Goal: Transaction & Acquisition: Purchase product/service

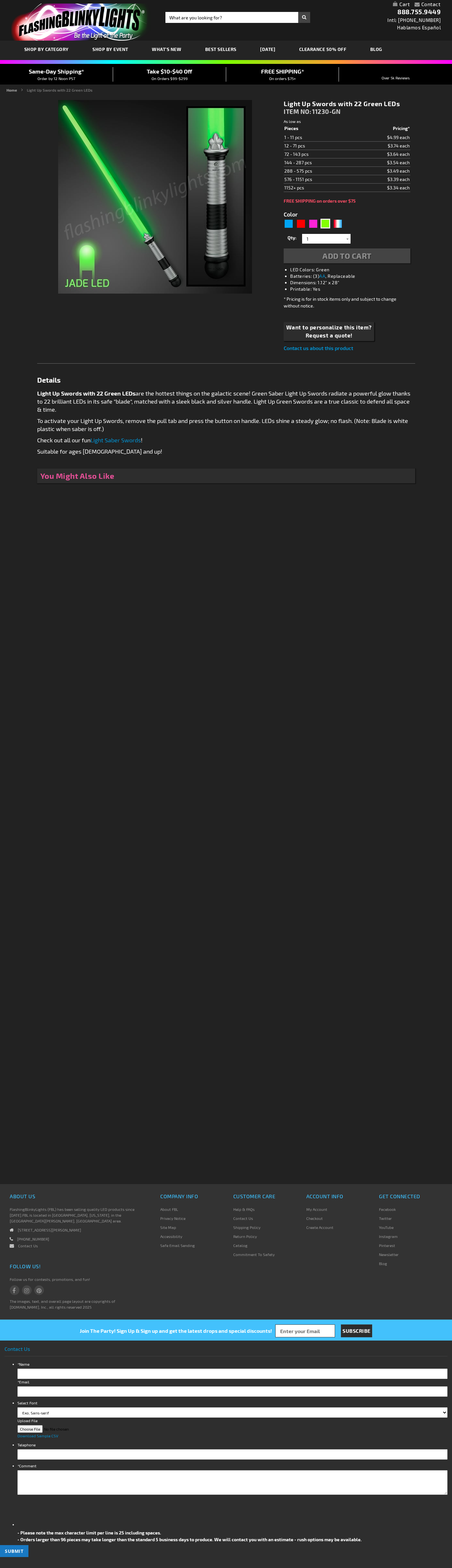
type input "5648"
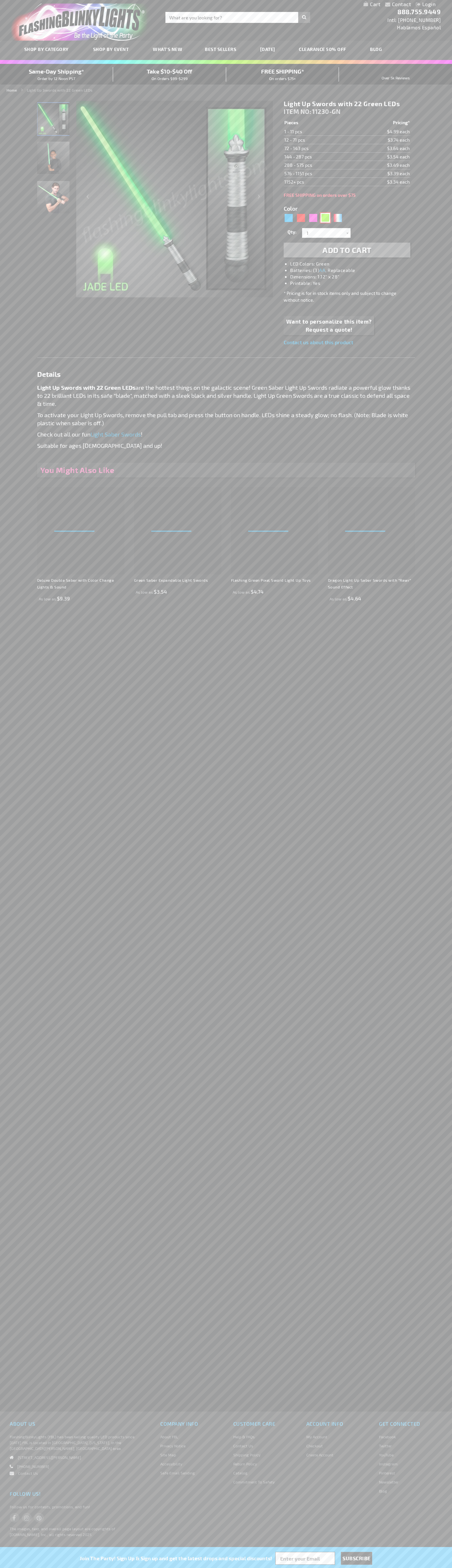
click at [325, 218] on div "Green" at bounding box center [325, 218] width 10 height 10
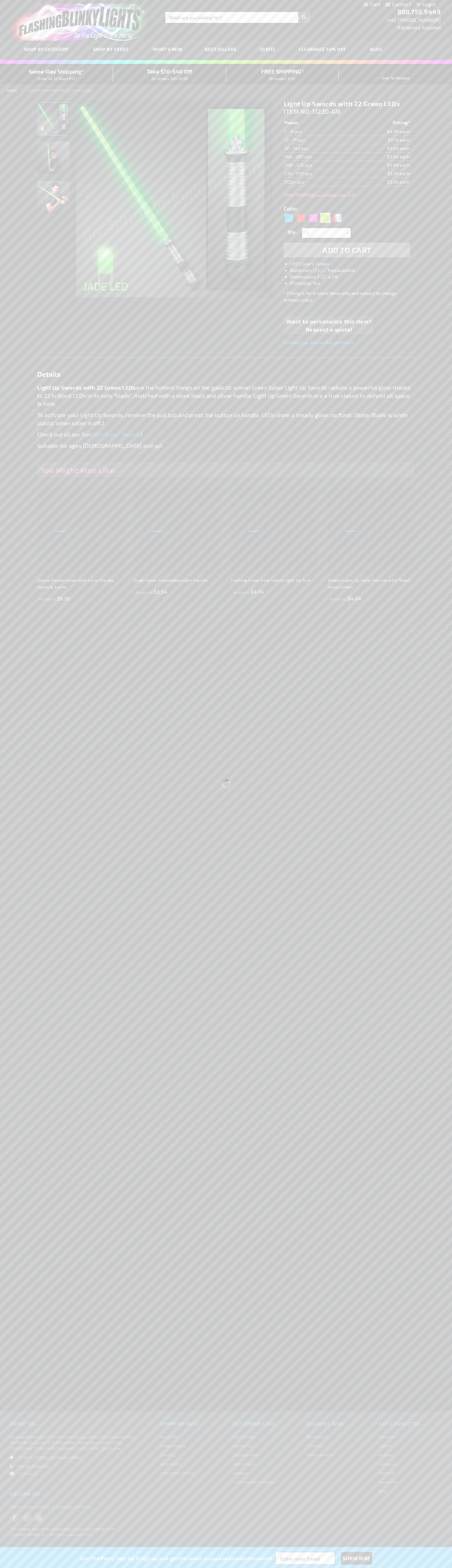
select select
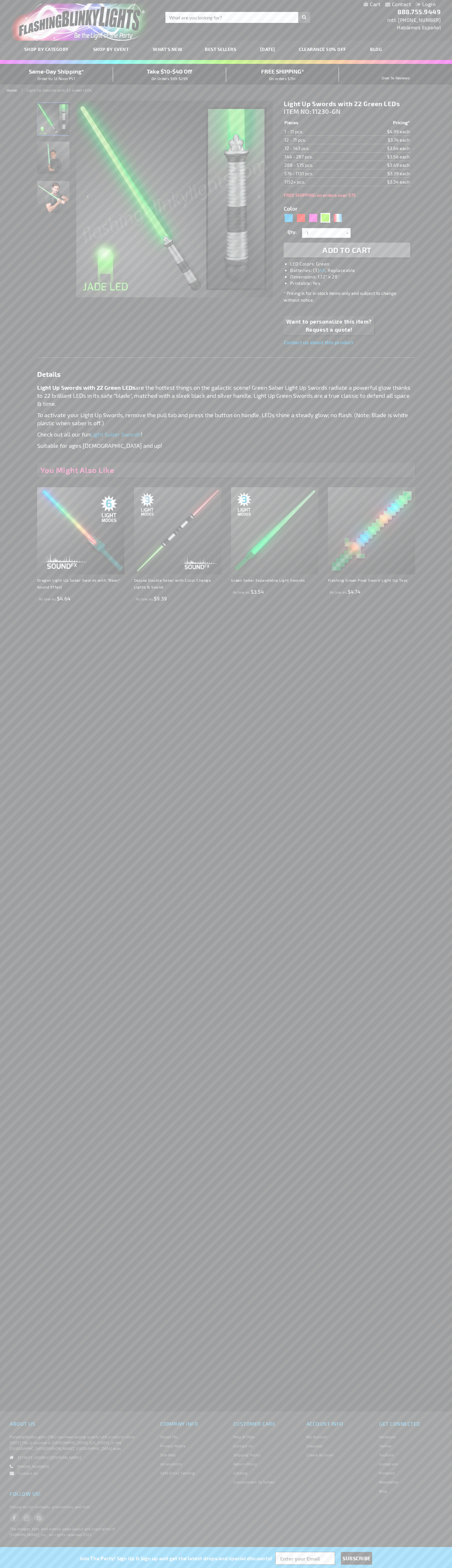
click at [347, 250] on span "Add to Cart" at bounding box center [347, 250] width 49 height 9
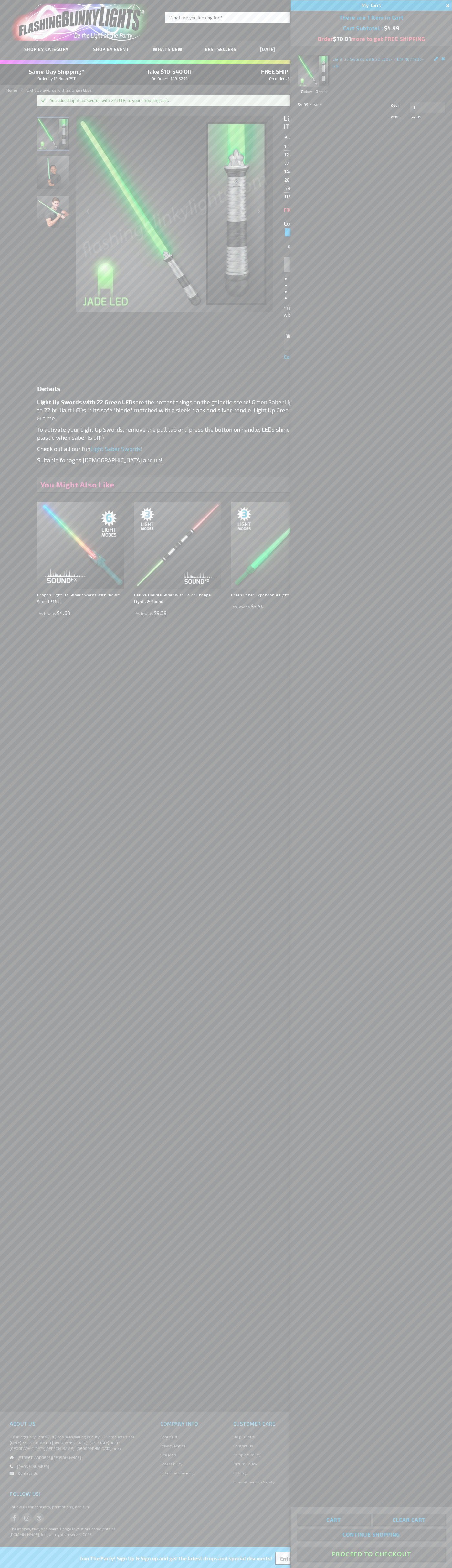
click at [371, 1554] on button "Proceed To Checkout" at bounding box center [371, 1554] width 148 height 15
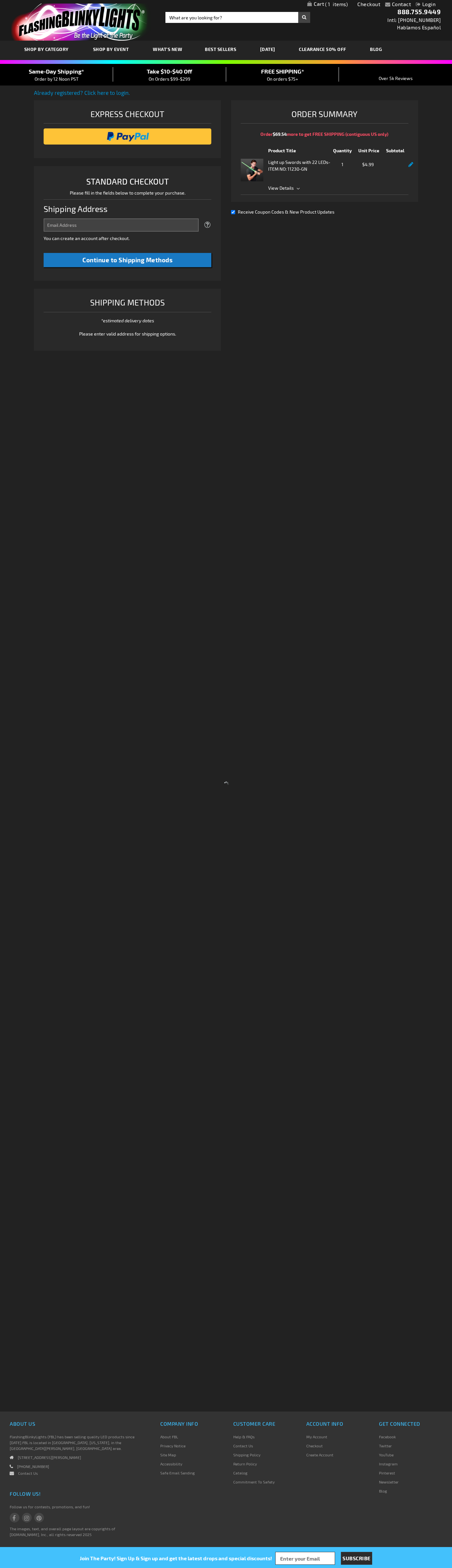
select select "US"
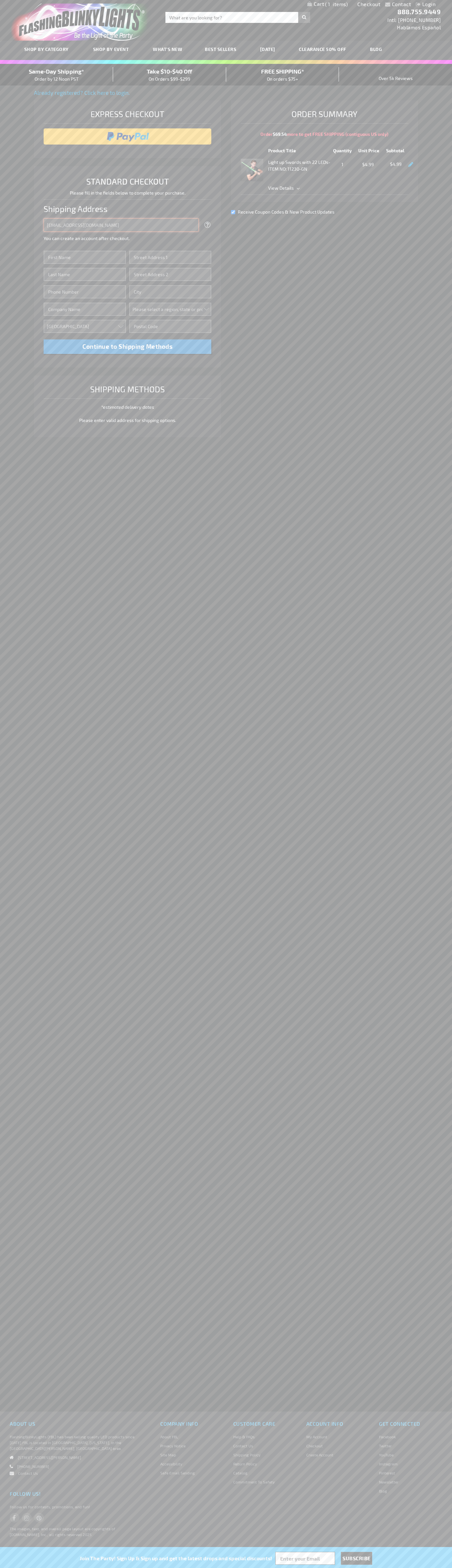
type input "johnsmith001@storebotmail.joonix.net"
type input "John"
type input "201 S. Division St. McKinley Towne Center"
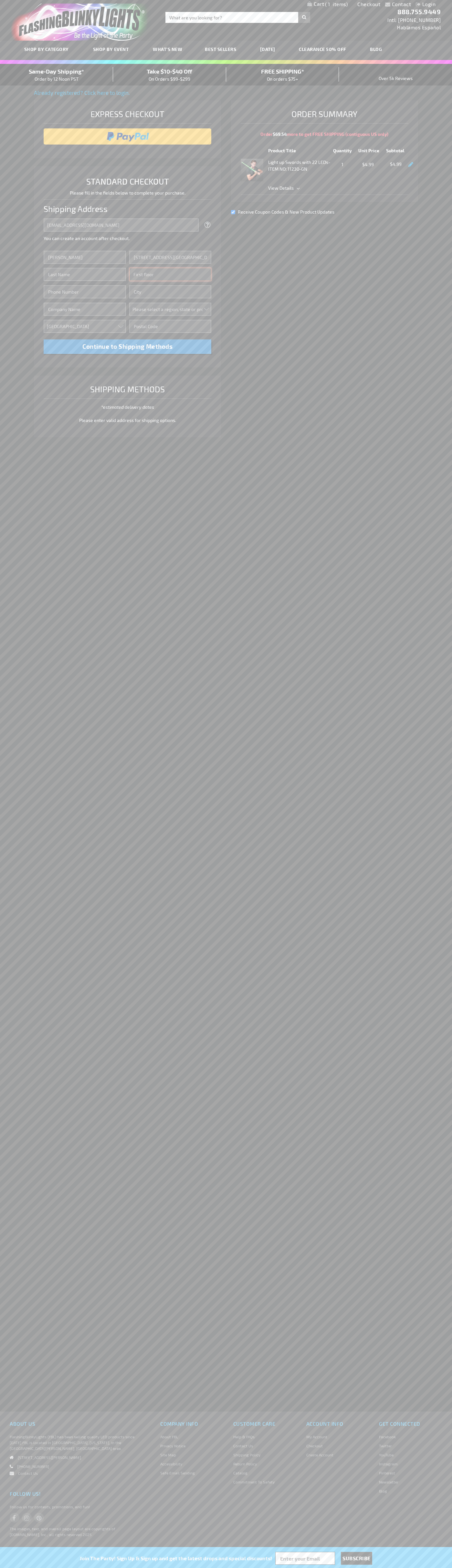
type input "First floor"
type input "ann arbor"
select select "33"
type input "48104"
type input "Smith"
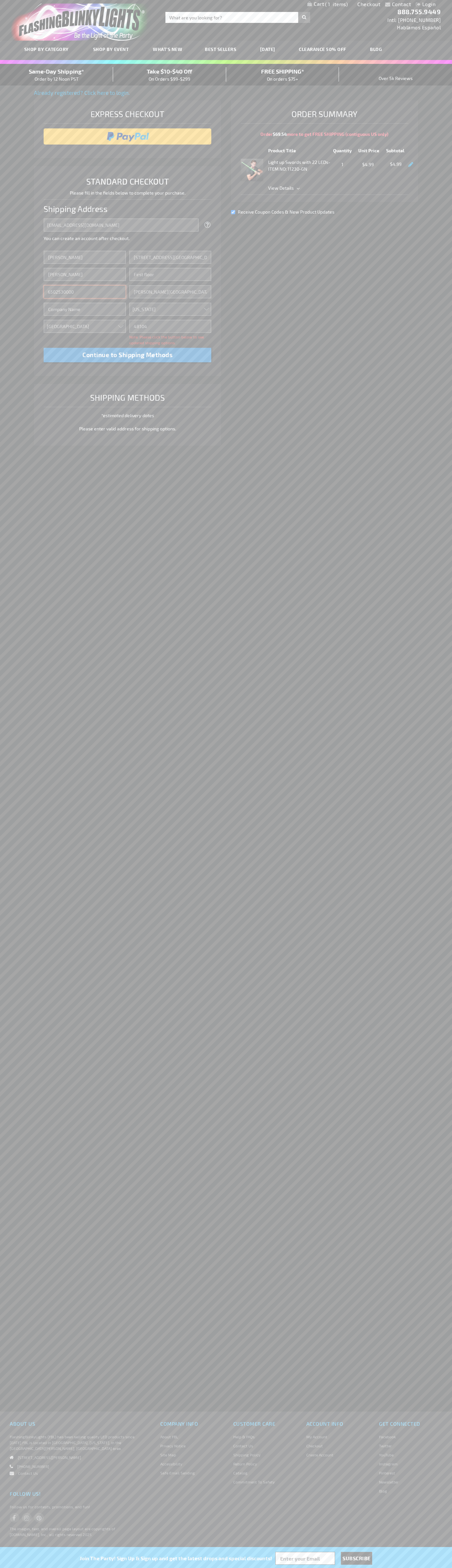
type input "6502530000"
type input "John Smith"
click at [57, 75] on div "Same-Day Shipping* Order by 12 Noon PST" at bounding box center [57, 74] width 113 height 15
click at [127, 136] on input "image" at bounding box center [127, 136] width 161 height 13
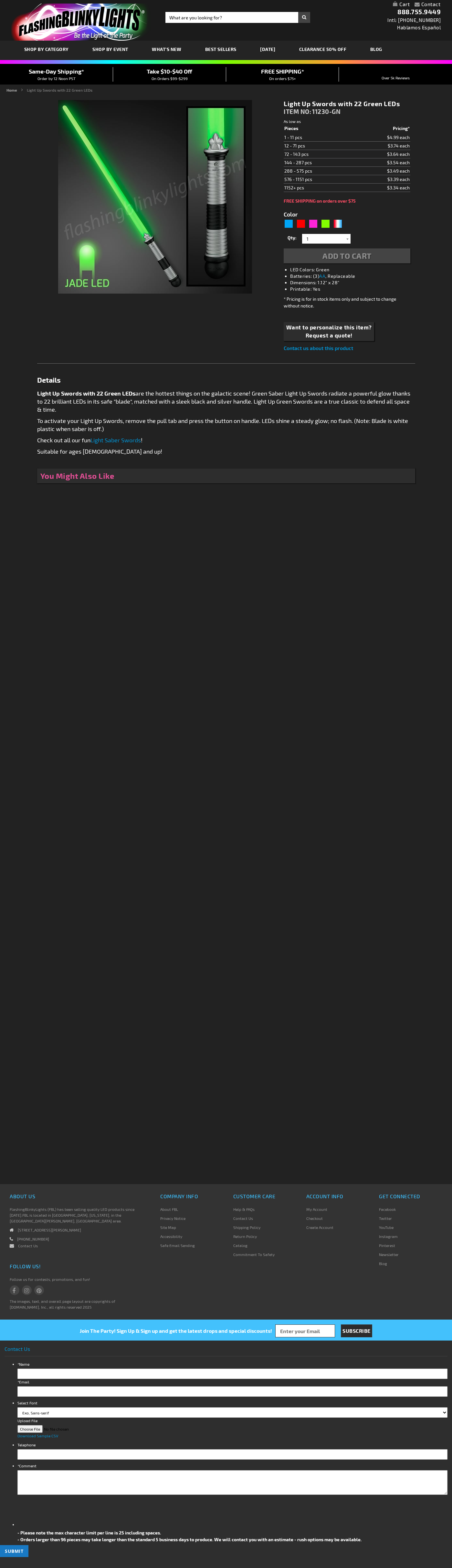
type input "5648"
